Goal: Information Seeking & Learning: Learn about a topic

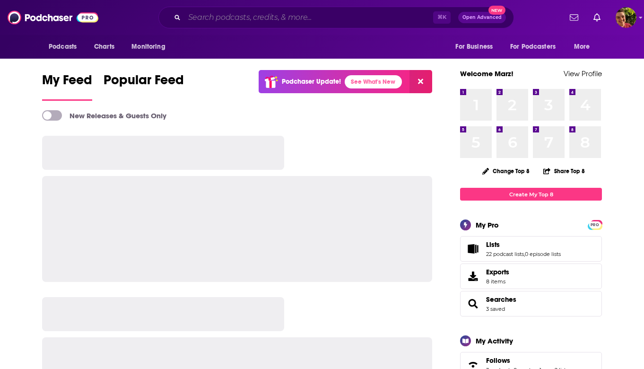
click at [203, 20] on input "Search podcasts, credits, & more..." at bounding box center [308, 17] width 249 height 15
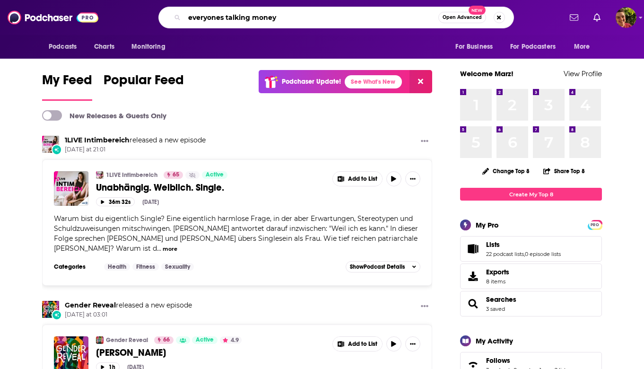
type input "everyones talking money"
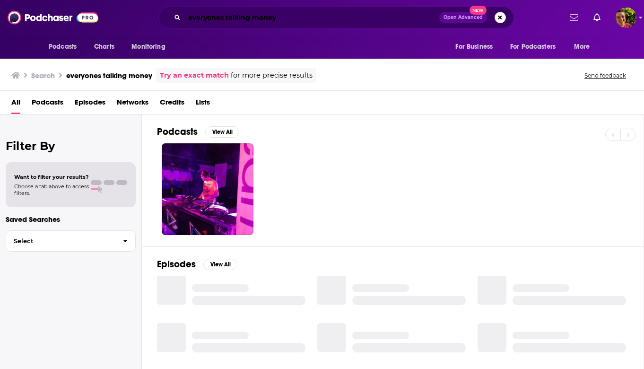
click at [292, 17] on input "everyones talking money" at bounding box center [311, 17] width 255 height 15
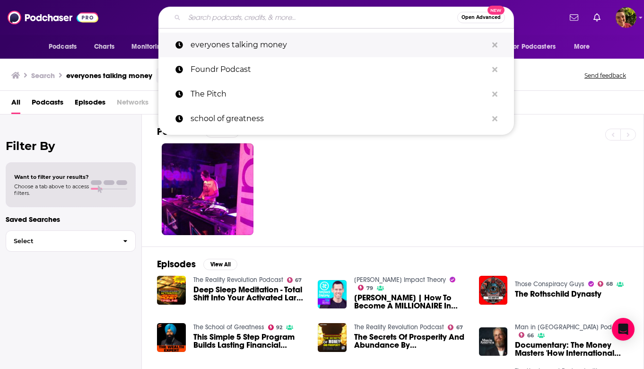
click at [252, 42] on p "everyones talking money" at bounding box center [339, 45] width 297 height 25
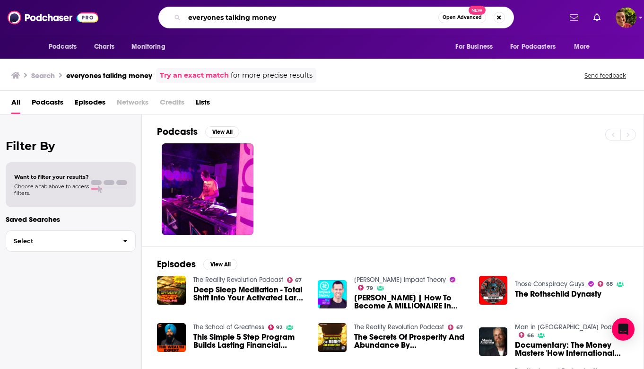
click at [250, 15] on input "everyones talking money" at bounding box center [311, 17] width 254 height 15
type input "everyones talkin money"
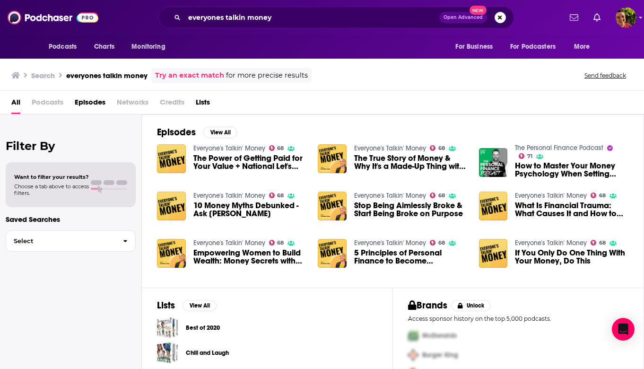
click at [235, 149] on link "Everyone's Talkin' Money" at bounding box center [229, 148] width 72 height 8
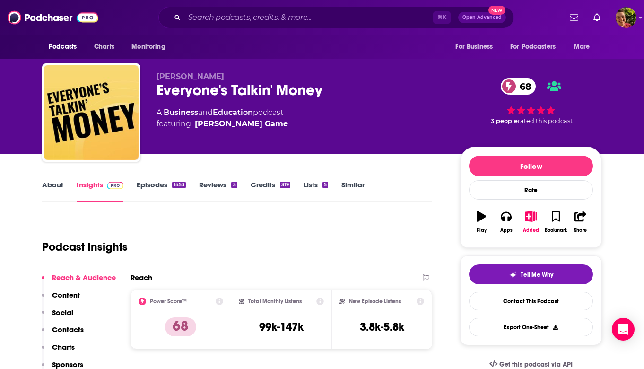
click at [207, 87] on div "Everyone's Talkin' Money 68" at bounding box center [301, 90] width 288 height 18
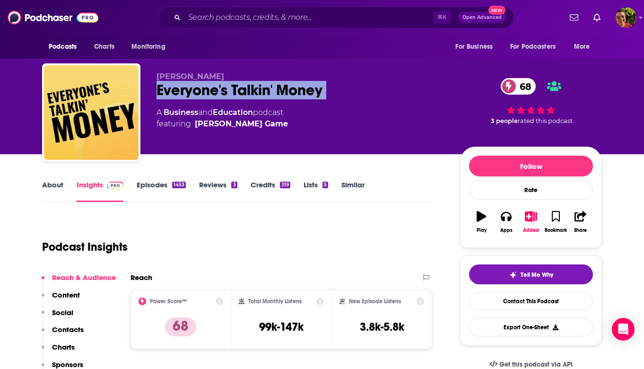
click at [207, 87] on div "Everyone's Talkin' Money 68" at bounding box center [301, 90] width 288 height 18
copy div "Everyone's Talkin' Money 68"
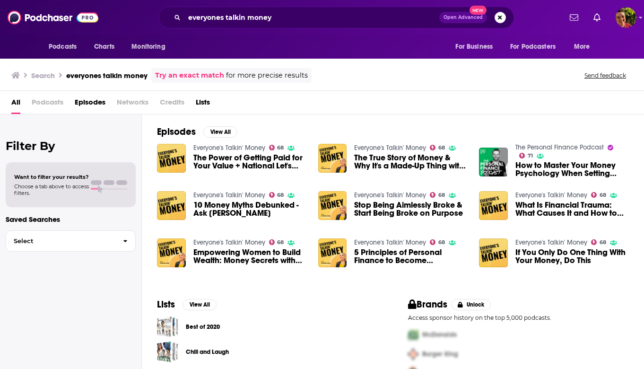
click at [251, 143] on div "Episodes View All Everyone's Talkin' Money 68 The Power of Getting Paid for You…" at bounding box center [393, 200] width 502 height 173
click at [247, 146] on link "Everyone's Talkin' Money" at bounding box center [229, 148] width 72 height 8
